Goal: Find specific page/section

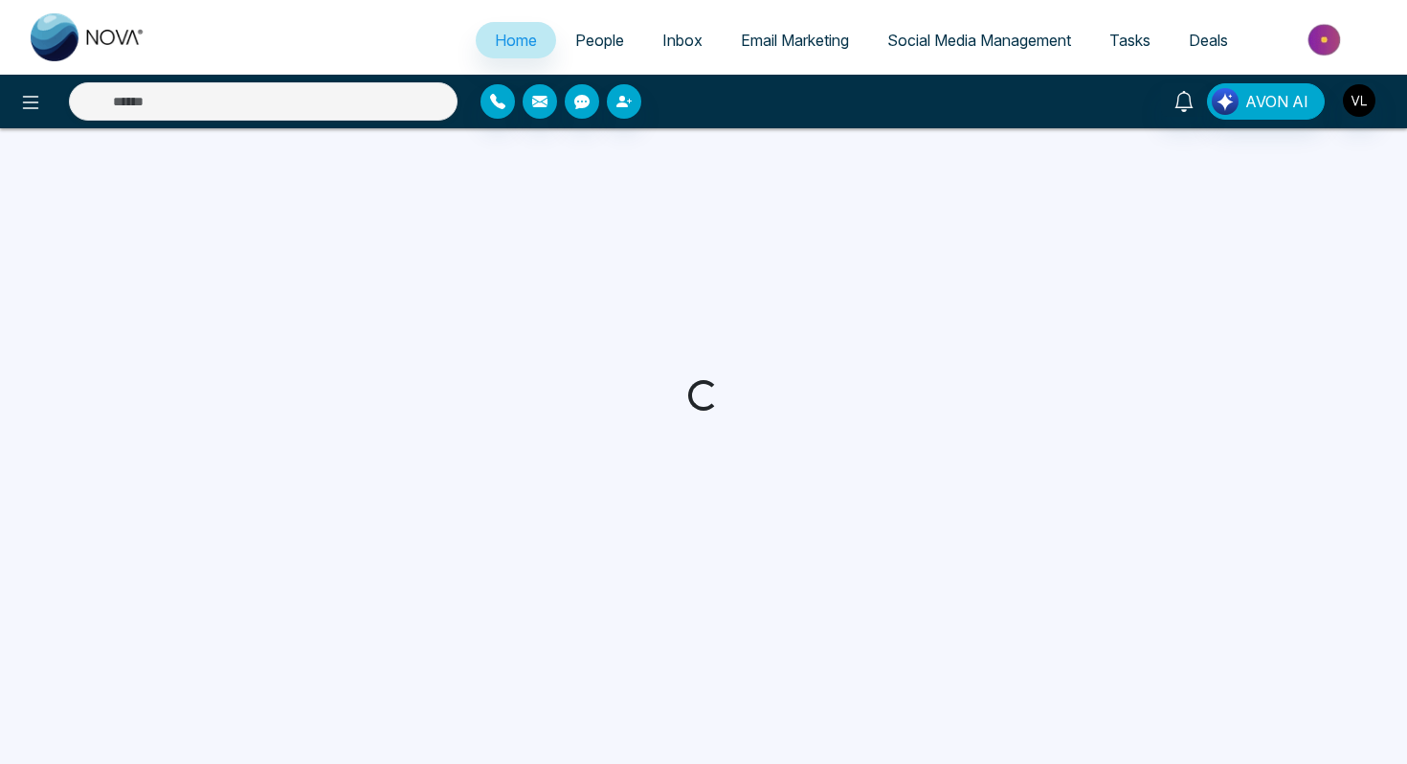
select select "*"
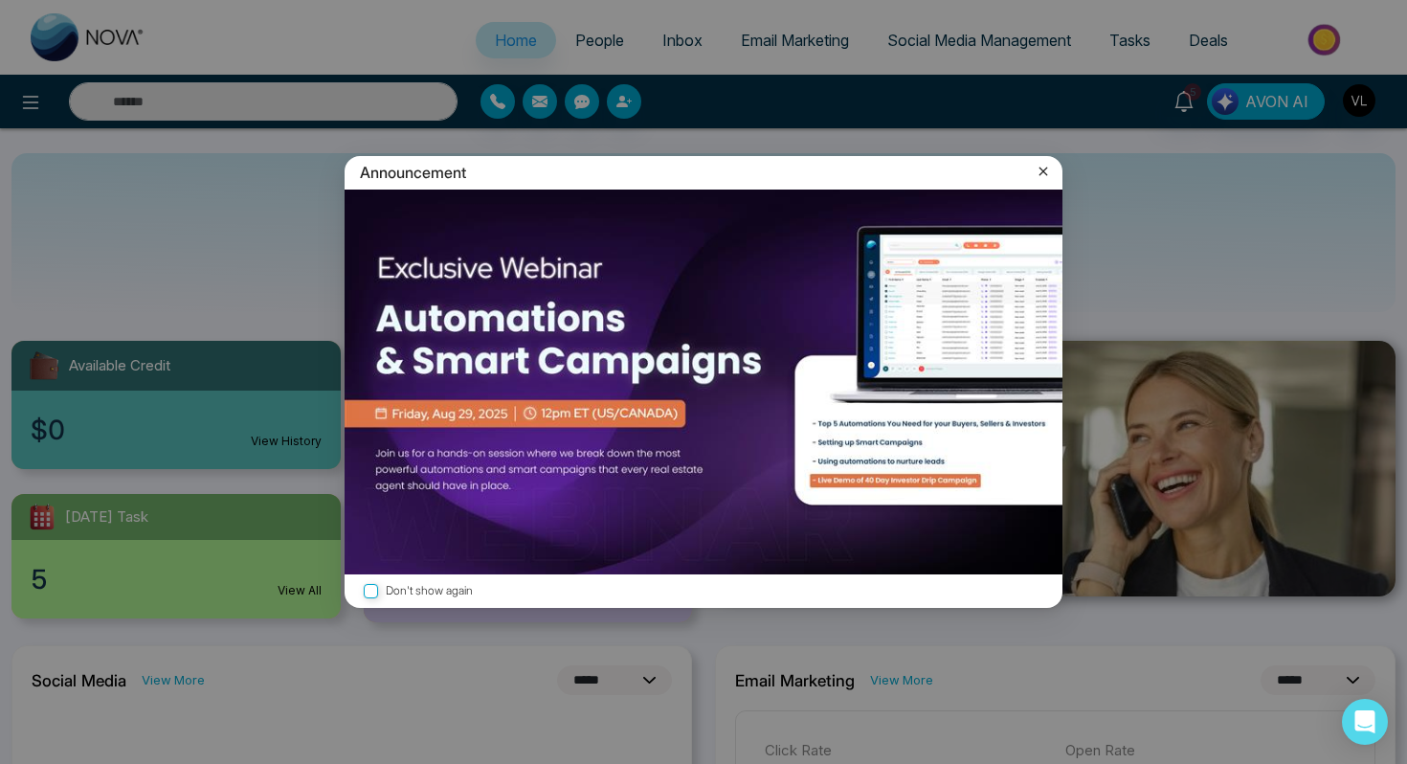
click at [1043, 178] on icon at bounding box center [1043, 171] width 19 height 19
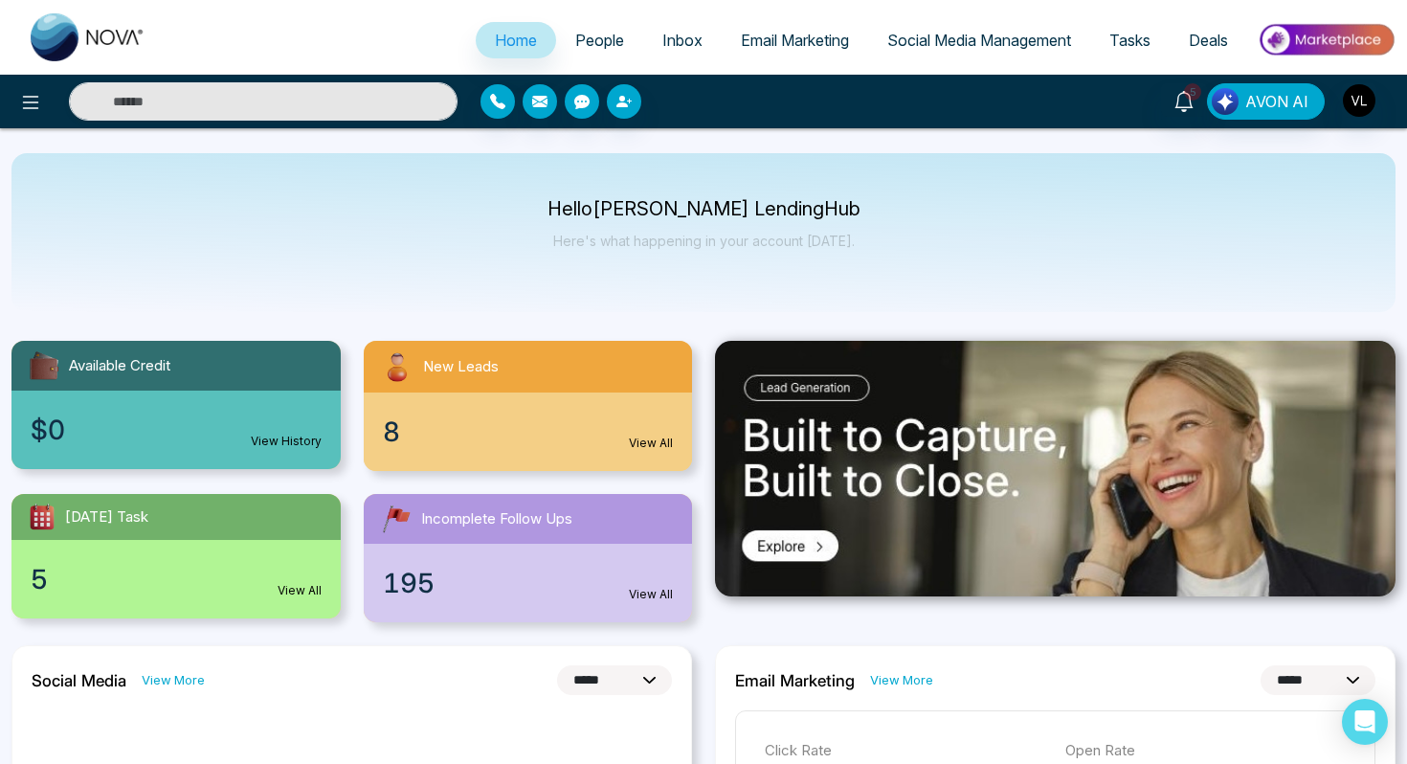
click at [578, 35] on span "People" at bounding box center [599, 40] width 49 height 19
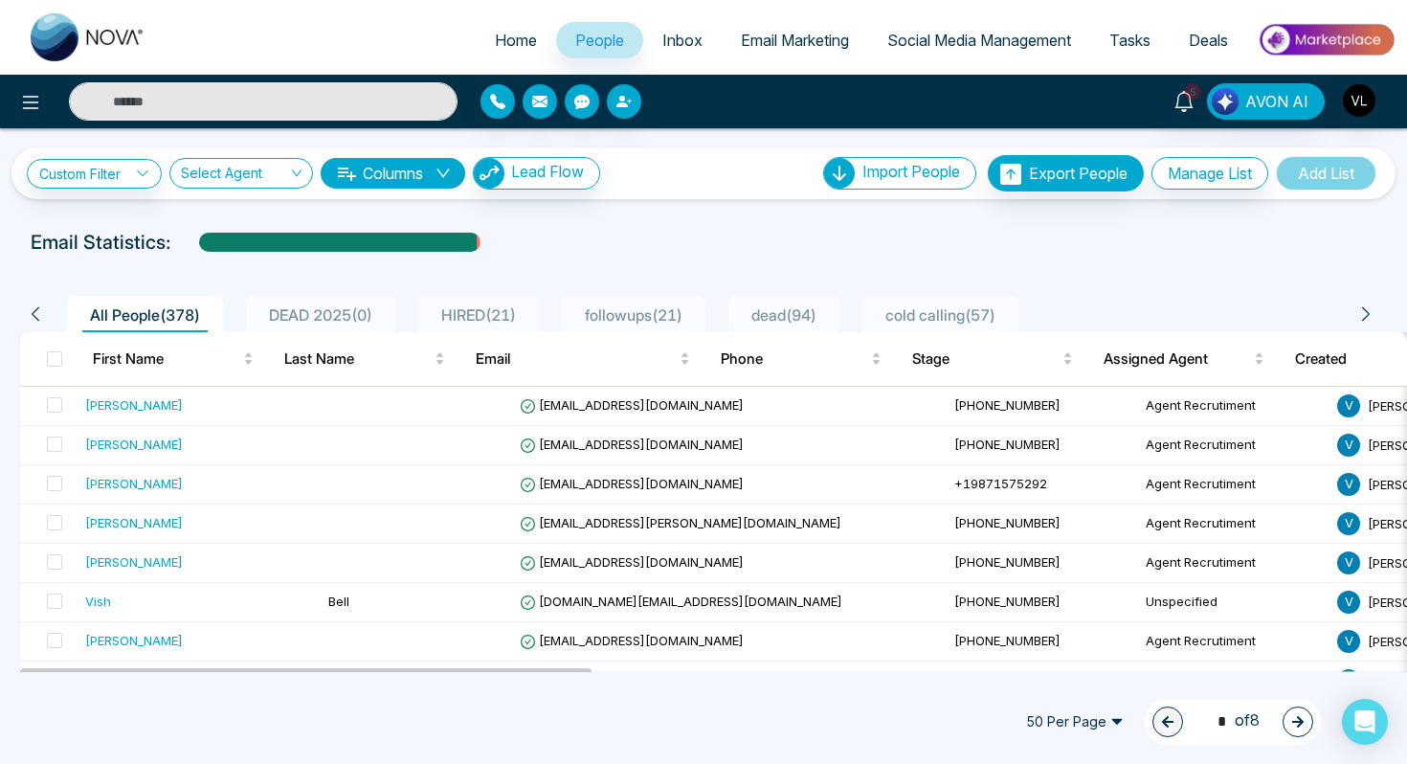
click at [177, 90] on input "text" at bounding box center [263, 101] width 389 height 38
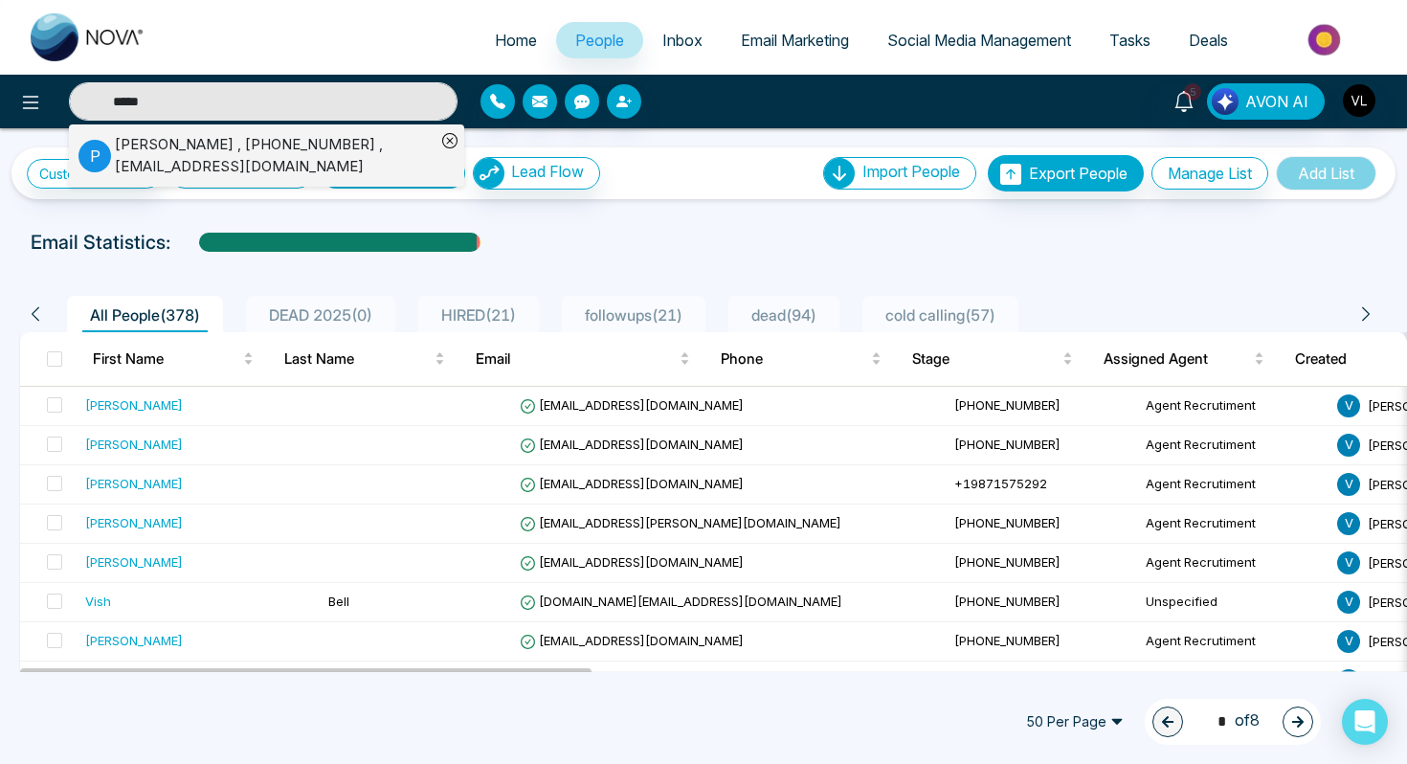
type input "*****"
click at [132, 145] on div "[PERSON_NAME] , [PHONE_NUMBER] , [EMAIL_ADDRESS][DOMAIN_NAME]" at bounding box center [275, 155] width 321 height 43
